Goal: Task Accomplishment & Management: Complete application form

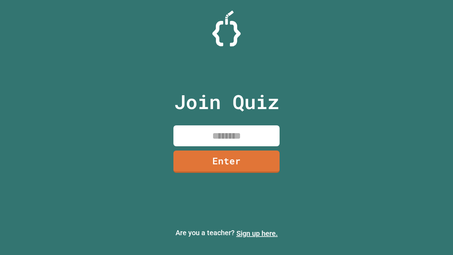
click at [257, 233] on link "Sign up here." at bounding box center [256, 233] width 41 height 8
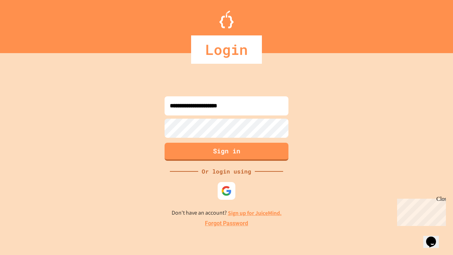
type input "**********"
